Goal: Transaction & Acquisition: Purchase product/service

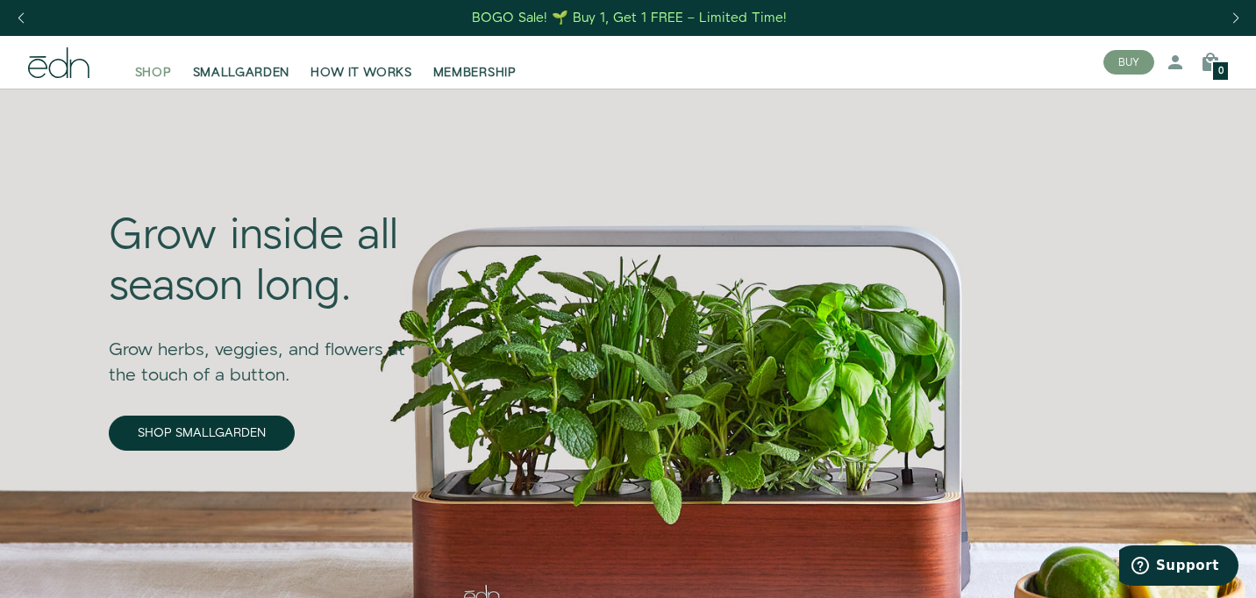
click at [163, 70] on span "SHOP" at bounding box center [153, 73] width 37 height 18
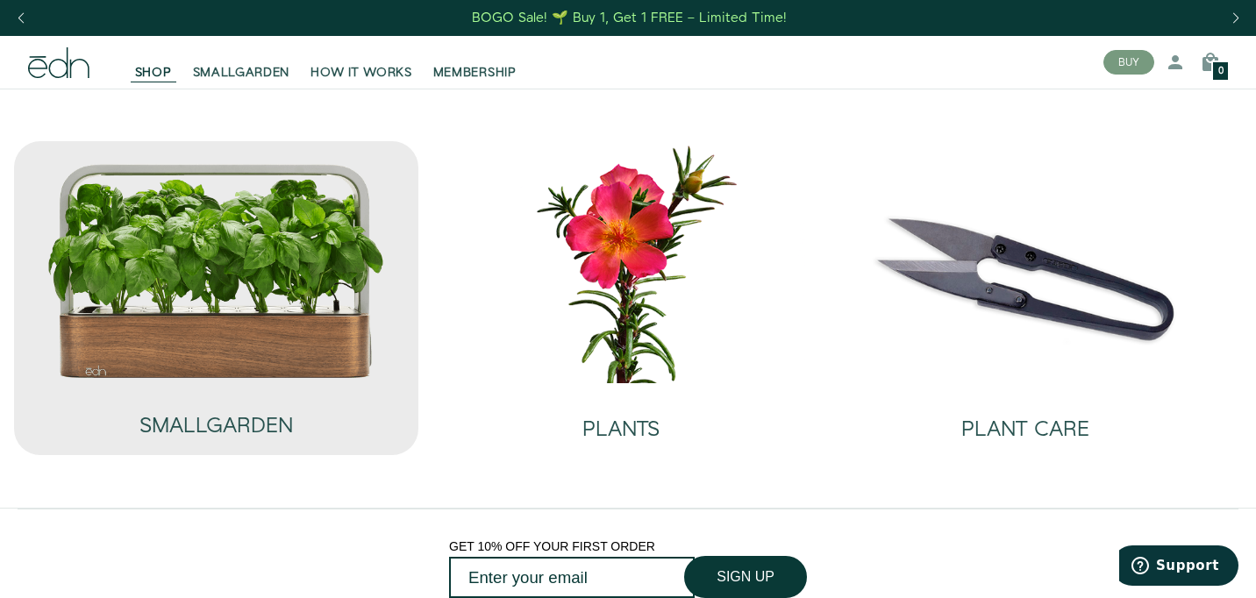
click at [298, 330] on img at bounding box center [215, 270] width 339 height 217
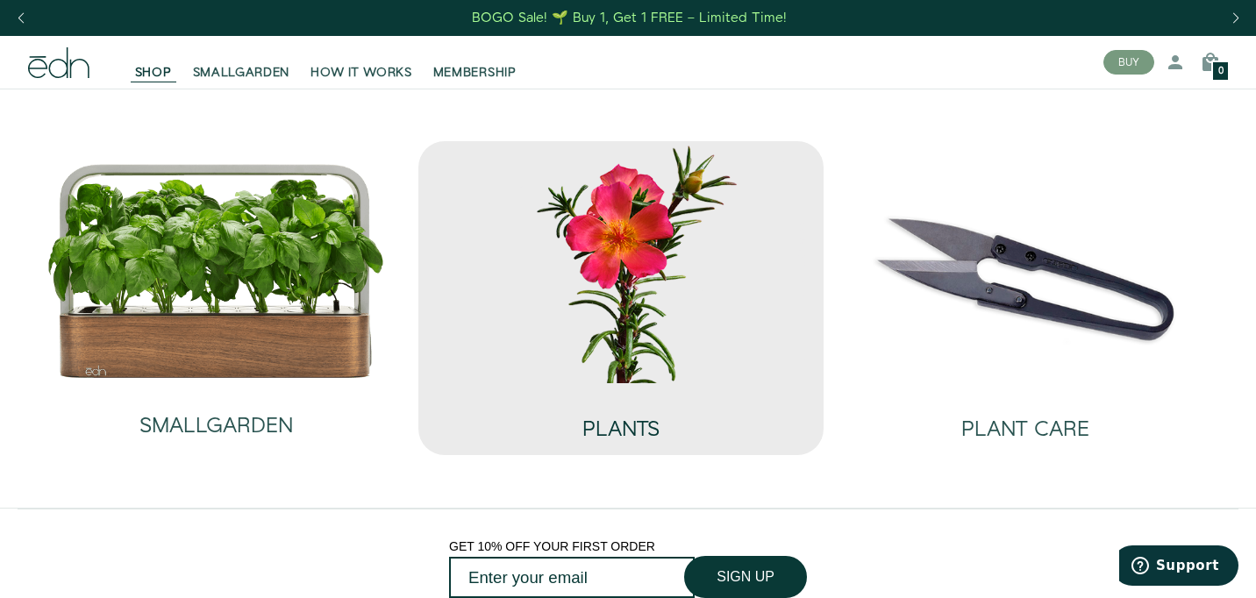
click at [576, 397] on div "PLANTS" at bounding box center [620, 419] width 376 height 72
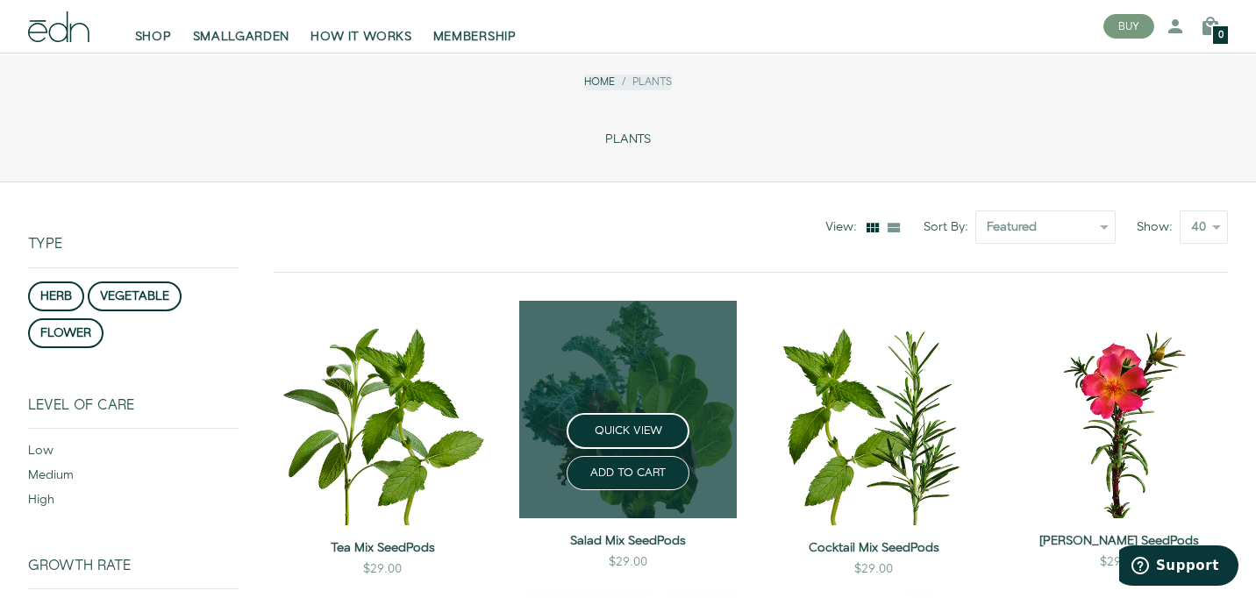
scroll to position [168, 0]
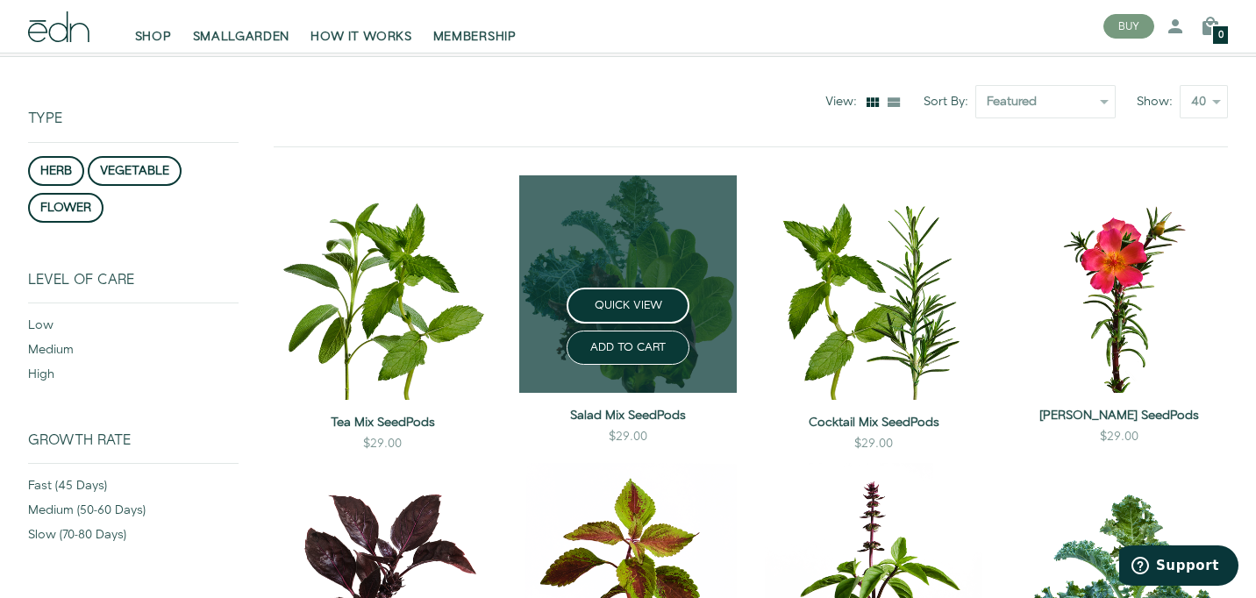
click at [545, 346] on div "ADD TO CART" at bounding box center [628, 344] width 246 height 41
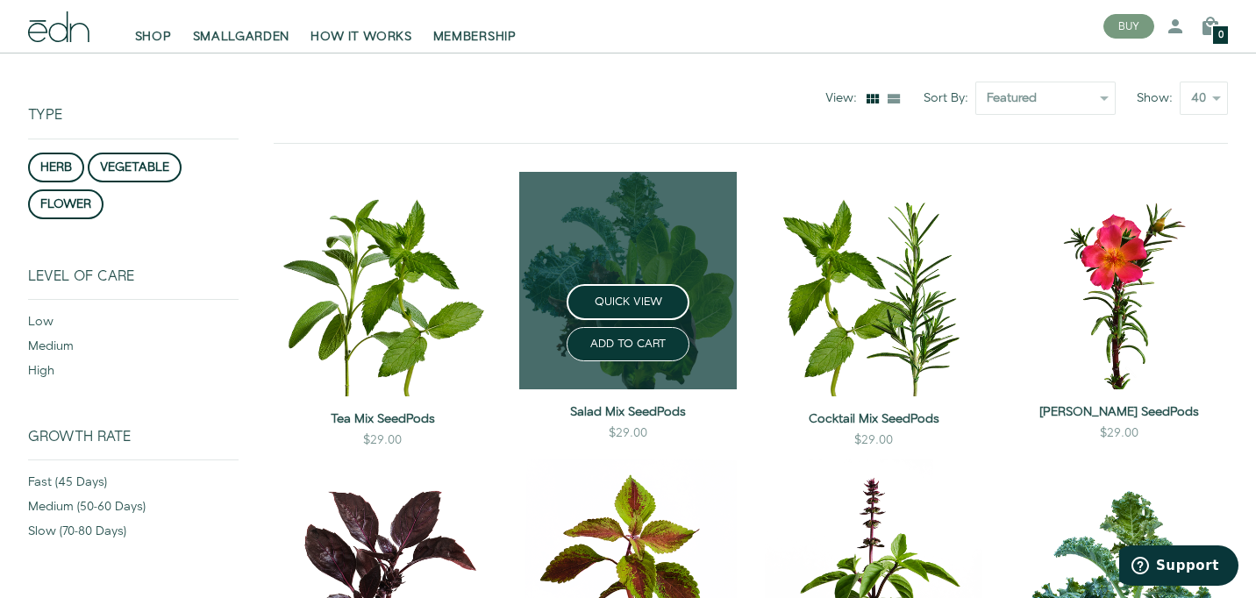
click at [717, 298] on div "QUICK VIEW" at bounding box center [628, 302] width 246 height 36
click at [638, 302] on button "QUICK VIEW" at bounding box center [628, 302] width 123 height 36
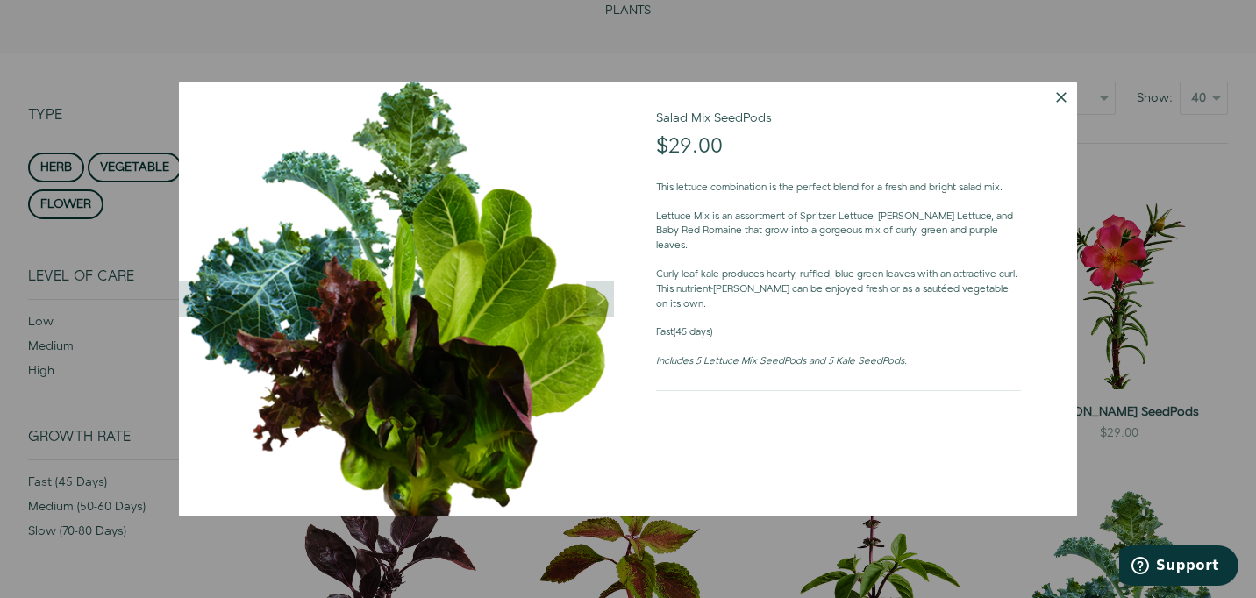
click at [1058, 94] on button "Dismiss" at bounding box center [1061, 98] width 32 height 32
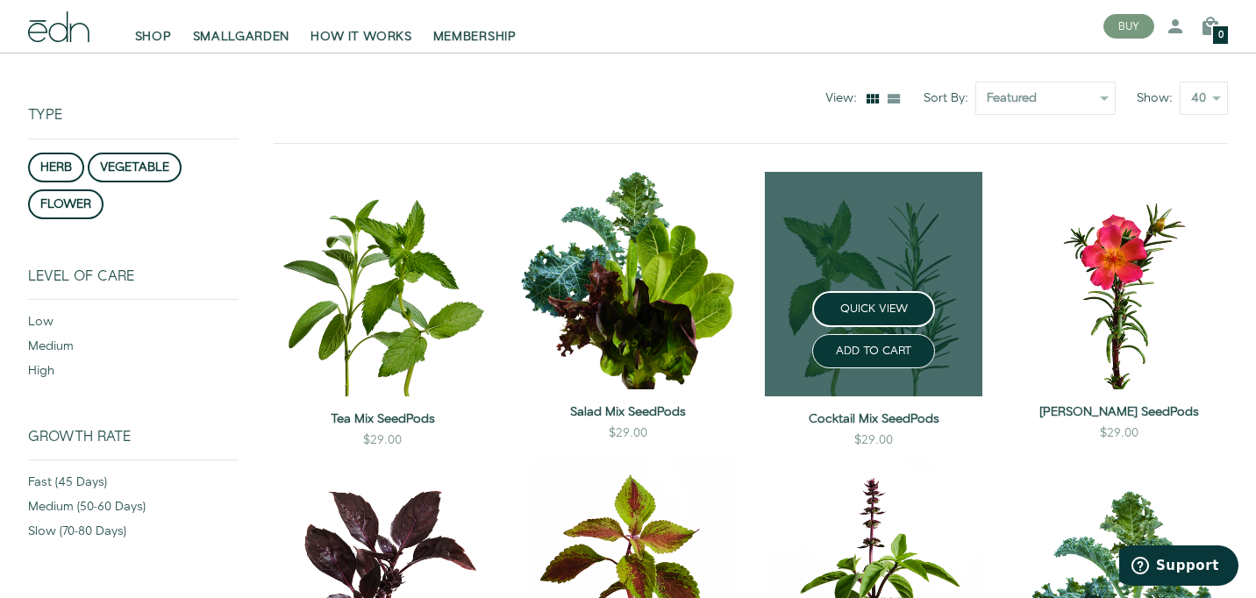
click at [788, 319] on div "QUICK VIEW" at bounding box center [874, 309] width 246 height 36
click at [904, 246] on link at bounding box center [873, 284] width 217 height 225
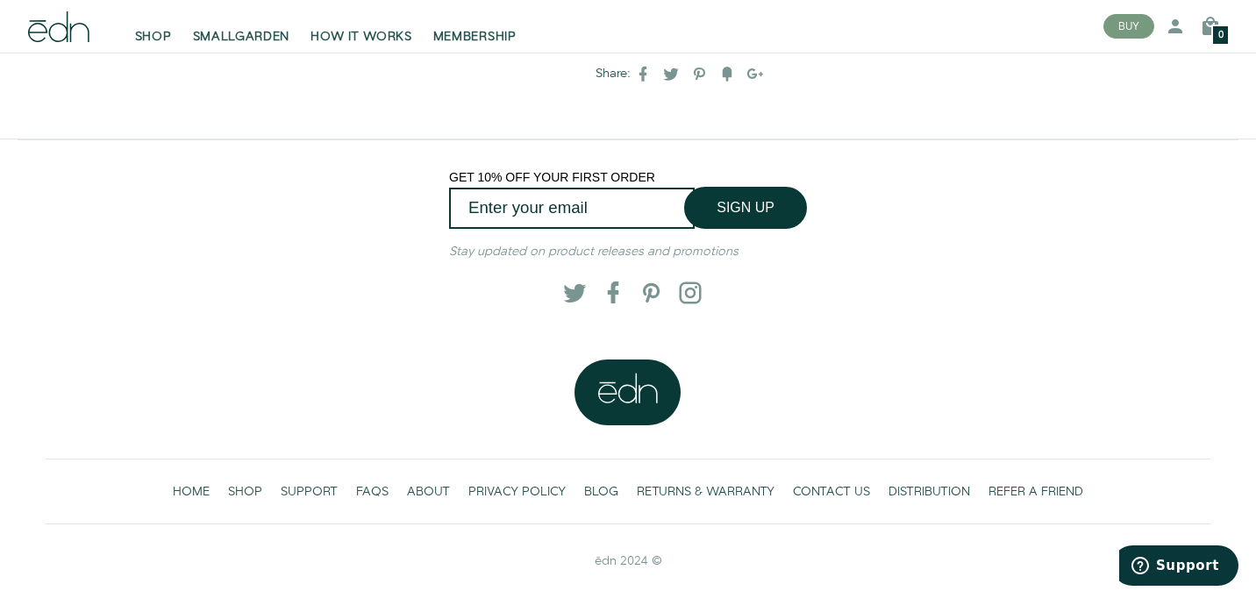
scroll to position [830, 0]
